Goal: Information Seeking & Learning: Learn about a topic

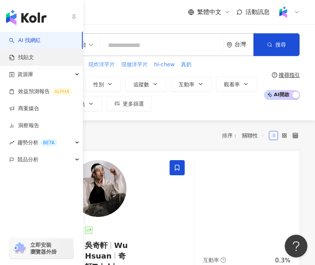
click at [16, 54] on link "找貼文" at bounding box center [21, 58] width 25 height 8
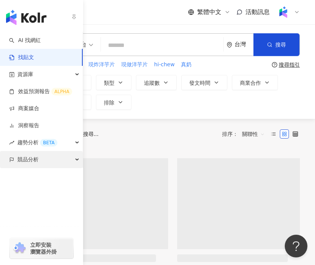
click at [48, 159] on div "競品分析" at bounding box center [41, 159] width 83 height 17
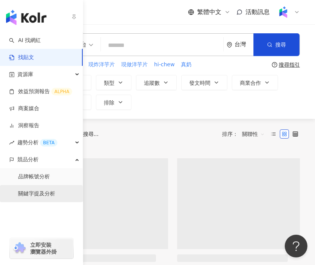
click at [55, 193] on link "關鍵字提及分析" at bounding box center [36, 194] width 37 height 8
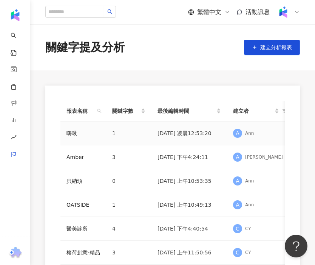
click at [63, 132] on td "嗨啾" at bounding box center [83, 133] width 46 height 24
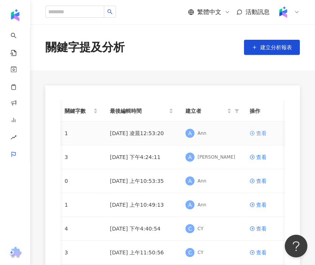
click at [258, 133] on div "查看" at bounding box center [261, 133] width 11 height 8
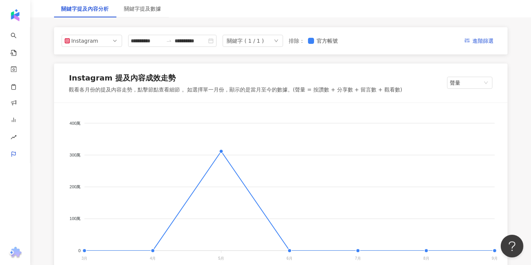
scroll to position [42, 0]
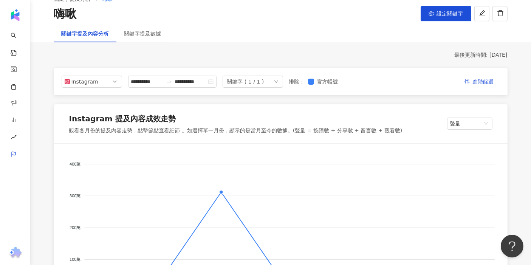
click at [264, 80] on div "關鍵字 ( 1 / 1 )" at bounding box center [245, 81] width 37 height 11
click at [264, 82] on div "關鍵字 ( 1 / 1 )" at bounding box center [245, 81] width 37 height 11
click at [163, 85] on input "**********" at bounding box center [147, 81] width 32 height 8
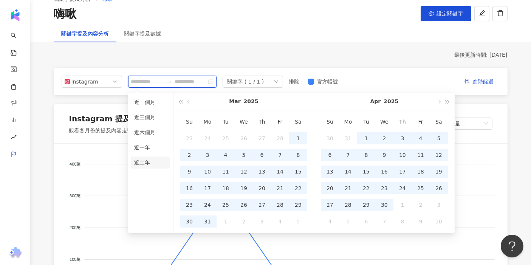
type input "**********"
click at [147, 159] on li "近二年" at bounding box center [150, 162] width 39 height 12
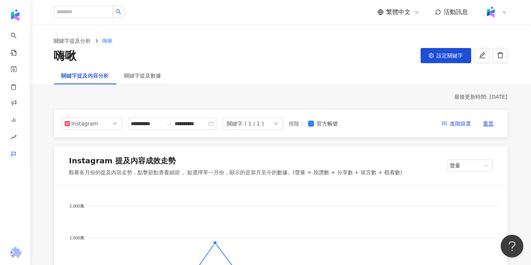
click at [264, 126] on div "關鍵字 ( 1 / 1 )" at bounding box center [245, 123] width 37 height 11
click at [264, 124] on div "關鍵字 ( 1 / 1 )" at bounding box center [245, 123] width 37 height 11
click at [452, 165] on span "聲量" at bounding box center [469, 165] width 39 height 11
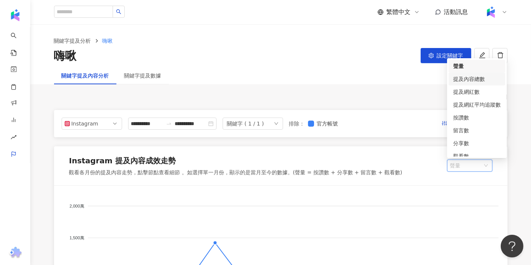
click at [478, 80] on div "提及內容總數" at bounding box center [477, 79] width 48 height 8
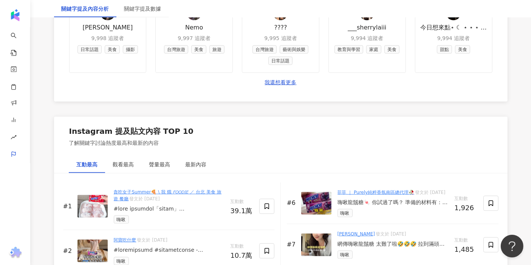
scroll to position [1091, 0]
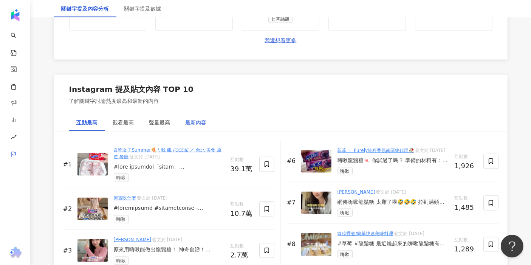
click at [206, 127] on div "最新內容" at bounding box center [196, 122] width 21 height 8
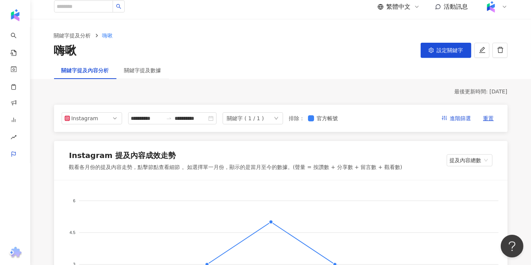
scroll to position [0, 0]
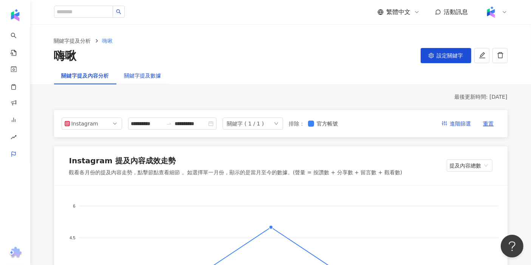
click at [141, 77] on div "關鍵字提及數據" at bounding box center [142, 75] width 37 height 8
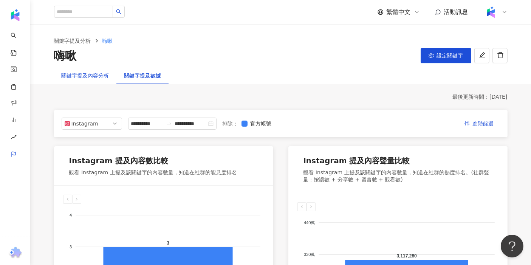
click at [85, 77] on div "關鍵字提及內容分析" at bounding box center [86, 75] width 48 height 8
